Goal: Information Seeking & Learning: Understand process/instructions

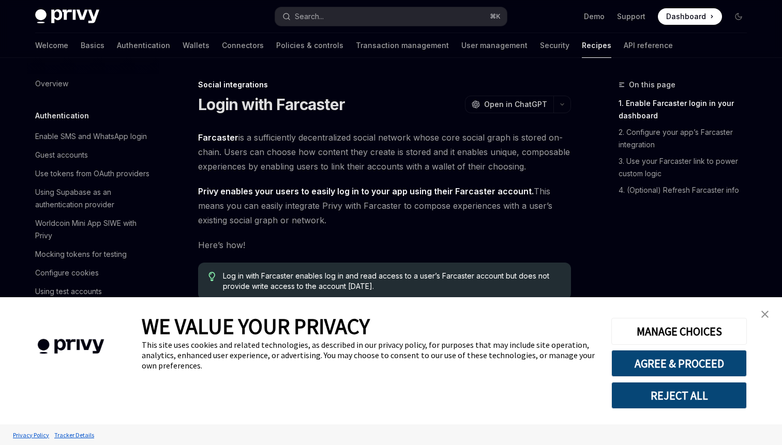
scroll to position [679, 0]
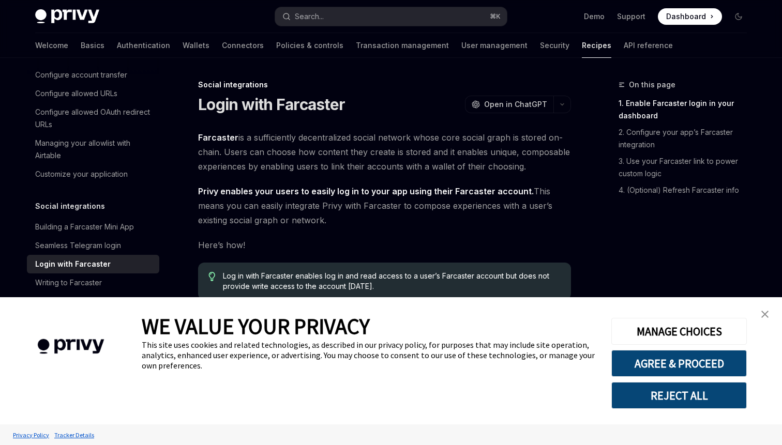
click at [766, 312] on img "close banner" at bounding box center [764, 314] width 7 height 7
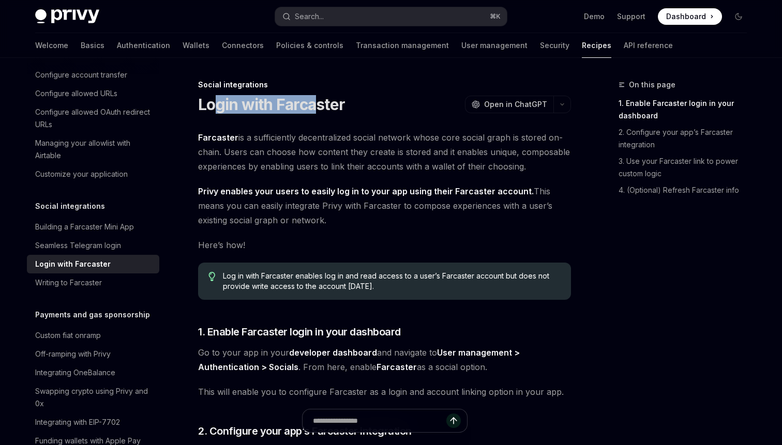
drag, startPoint x: 218, startPoint y: 112, endPoint x: 314, endPoint y: 112, distance: 96.7
click at [314, 112] on h1 "Login with Farcaster" at bounding box center [271, 104] width 147 height 19
click at [449, 148] on span "Farcaster is a sufficiently decentralized social network whose core social grap…" at bounding box center [384, 151] width 373 height 43
click at [363, 221] on span "Privy enables your users to easily log in to your app using their Farcaster acc…" at bounding box center [384, 205] width 373 height 43
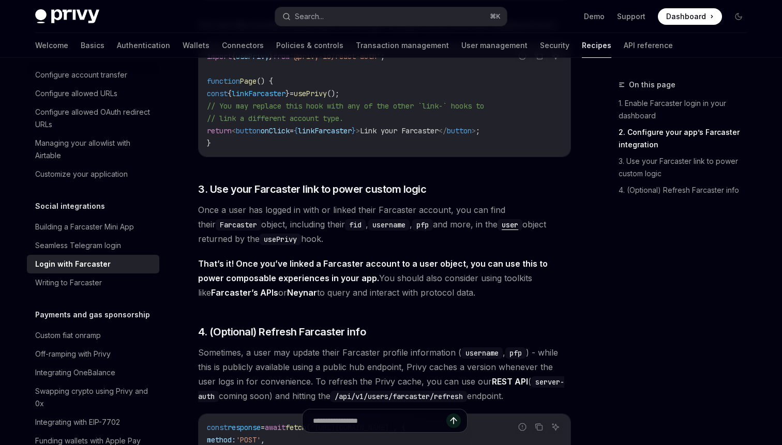
scroll to position [691, 0]
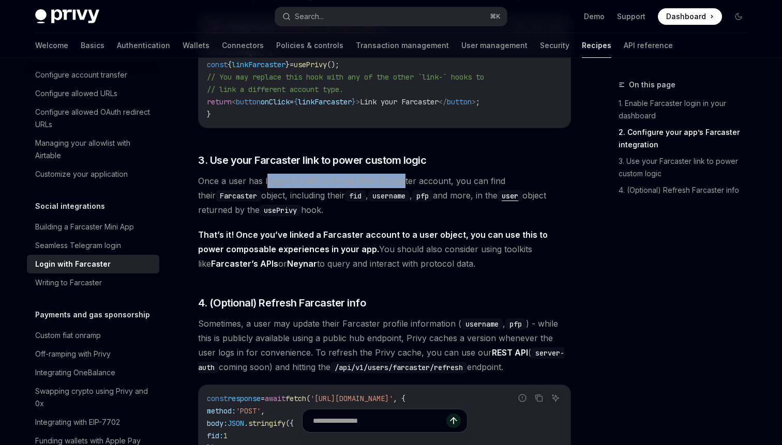
drag, startPoint x: 265, startPoint y: 181, endPoint x: 402, endPoint y: 175, distance: 137.1
click at [402, 175] on span "Once a user has logged in with or linked their Farcaster account, you can find …" at bounding box center [384, 195] width 373 height 43
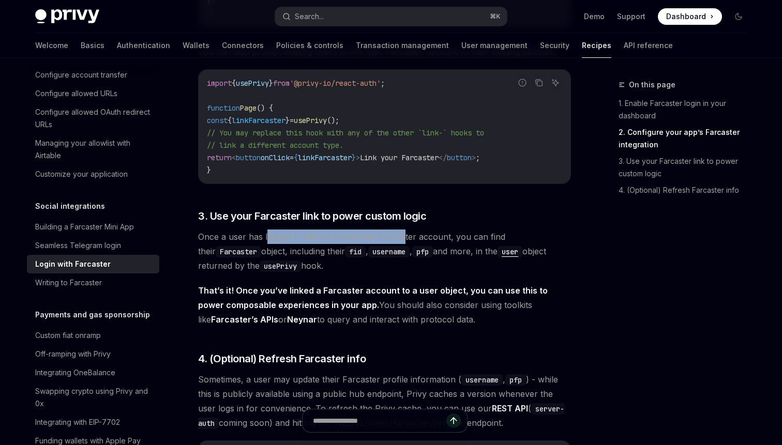
scroll to position [633, 0]
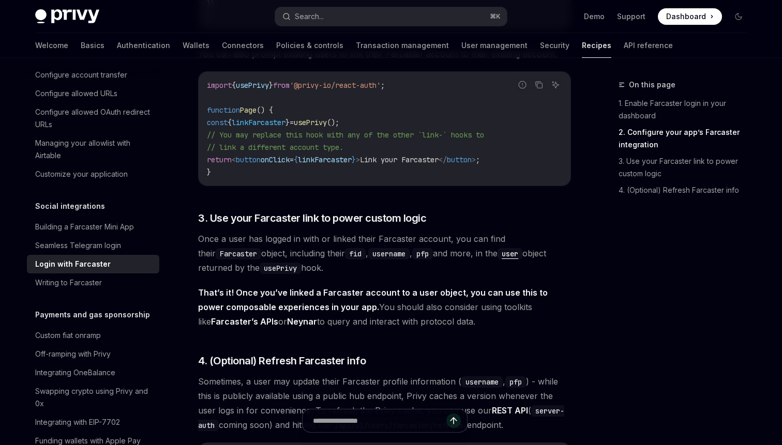
click at [392, 164] on span "Link your Farcaster" at bounding box center [399, 159] width 79 height 9
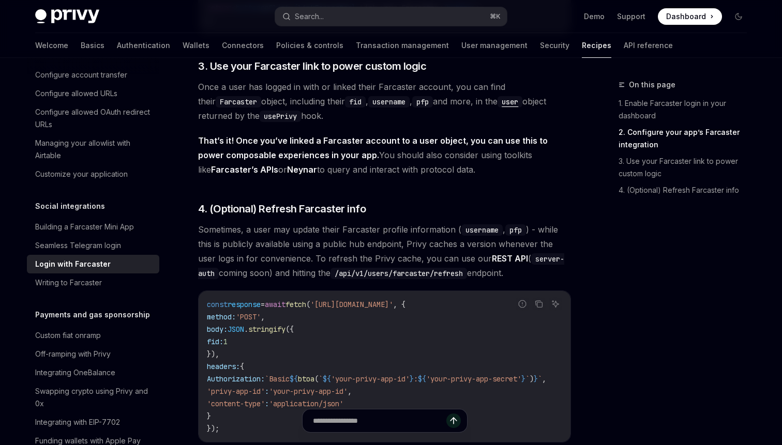
scroll to position [819, 0]
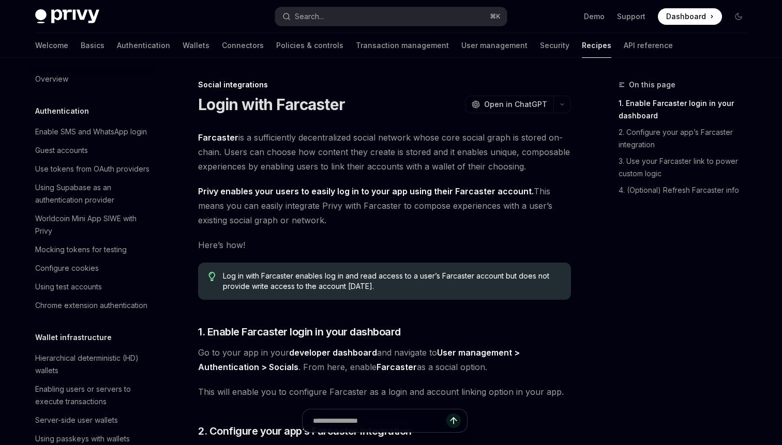
scroll to position [0, 0]
